Goal: Task Accomplishment & Management: Manage account settings

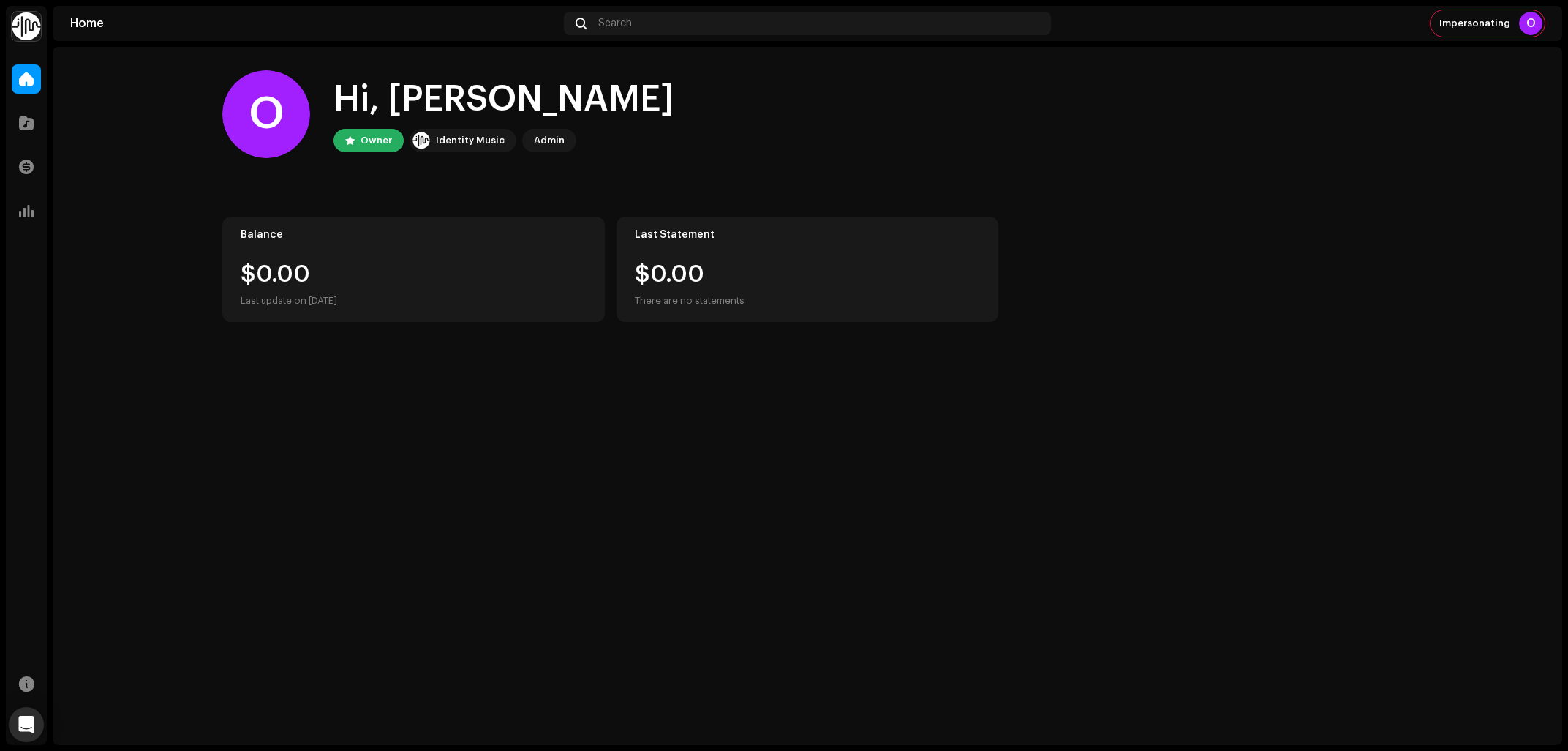
click at [32, 29] on img at bounding box center [26, 26] width 29 height 29
click at [201, 26] on button at bounding box center [209, 33] width 17 height 17
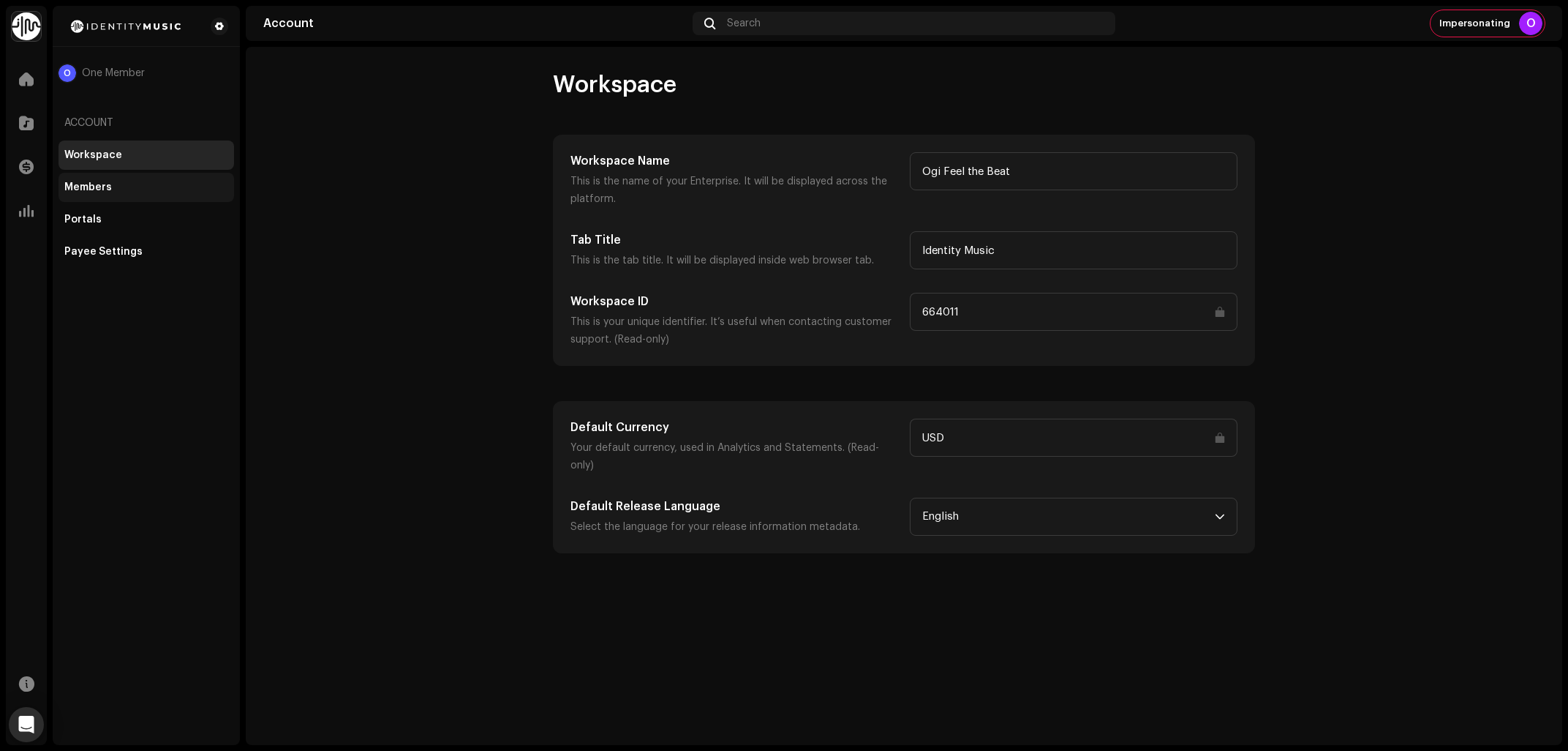
click at [119, 195] on div "Members" at bounding box center [145, 187] width 176 height 29
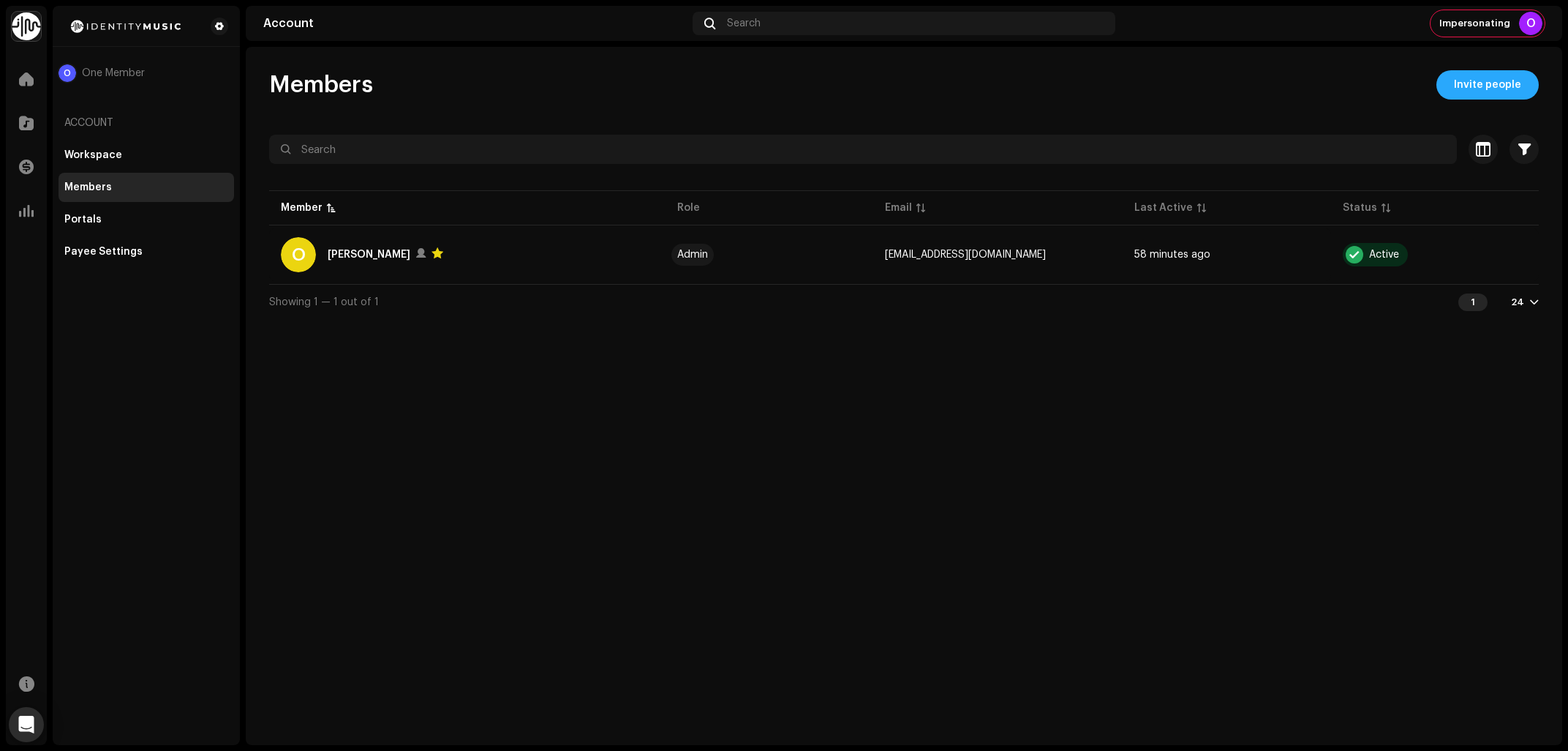
click at [1490, 85] on span "Invite people" at bounding box center [1487, 84] width 67 height 29
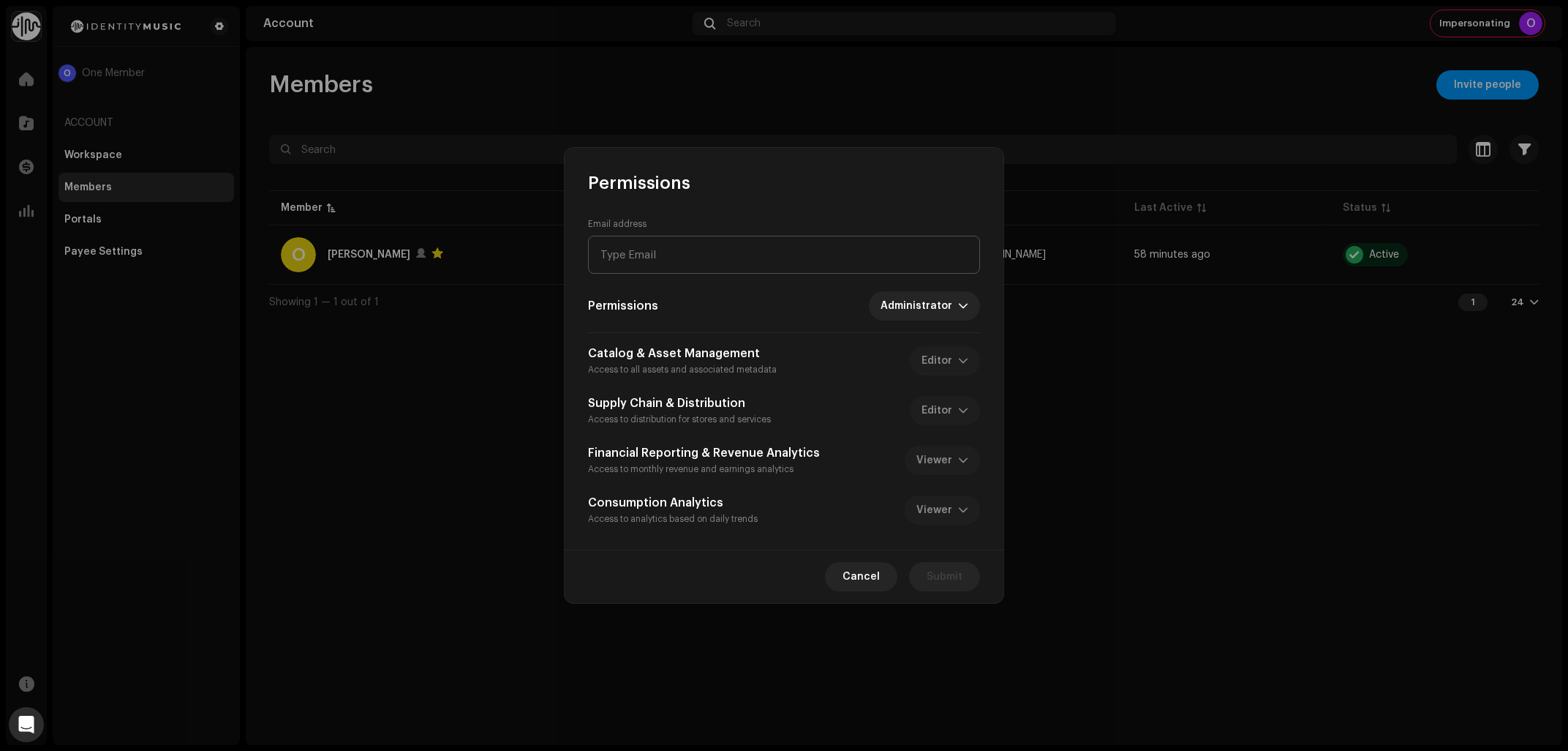
click at [700, 251] on input "email" at bounding box center [784, 254] width 392 height 38
click at [604, 260] on input "[EMAIL_ADDRESS][DOMAIN_NAME]" at bounding box center [784, 254] width 392 height 38
type input "[EMAIL_ADDRESS][DOMAIN_NAME]"
click at [947, 581] on span "Submit" at bounding box center [944, 576] width 36 height 29
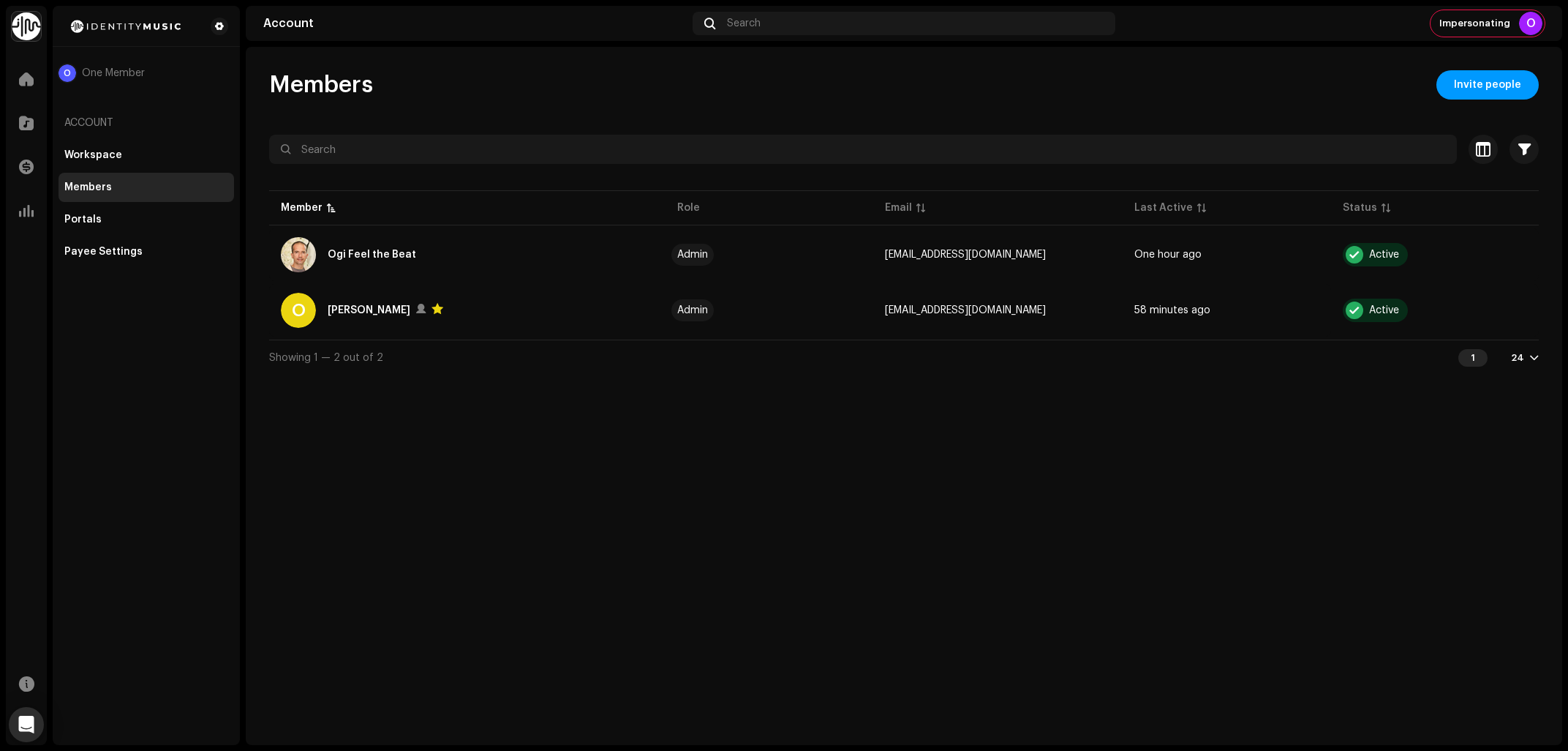
click at [725, 533] on div "Members Invite people Selected 0 Select all 2 Options Filters Status Active Sus…" at bounding box center [903, 395] width 1316 height 698
click at [1468, 14] on div "Impersonating O" at bounding box center [1488, 23] width 114 height 26
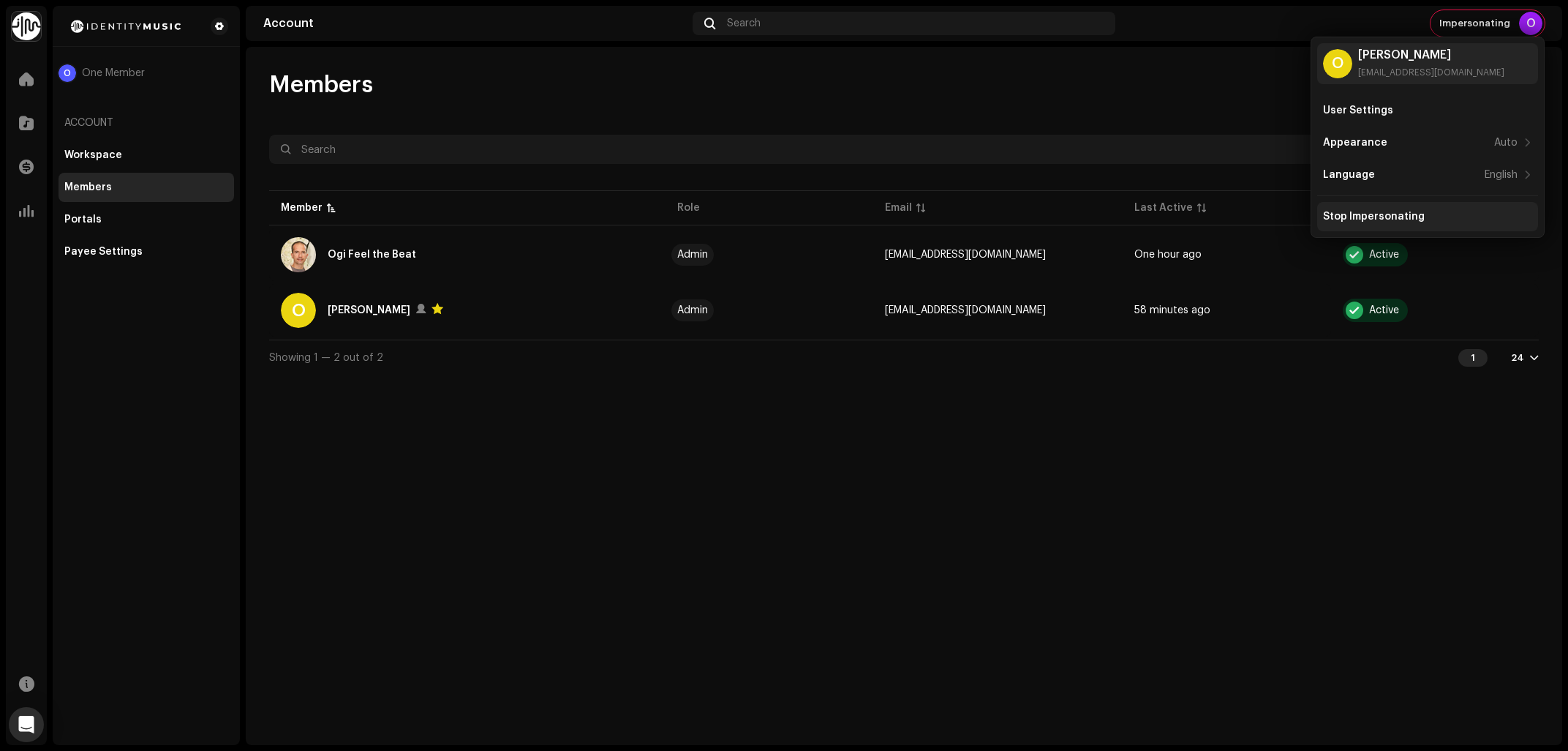
click at [1386, 212] on div "Stop Impersonating" at bounding box center [1373, 216] width 102 height 12
